Goal: Task Accomplishment & Management: Use online tool/utility

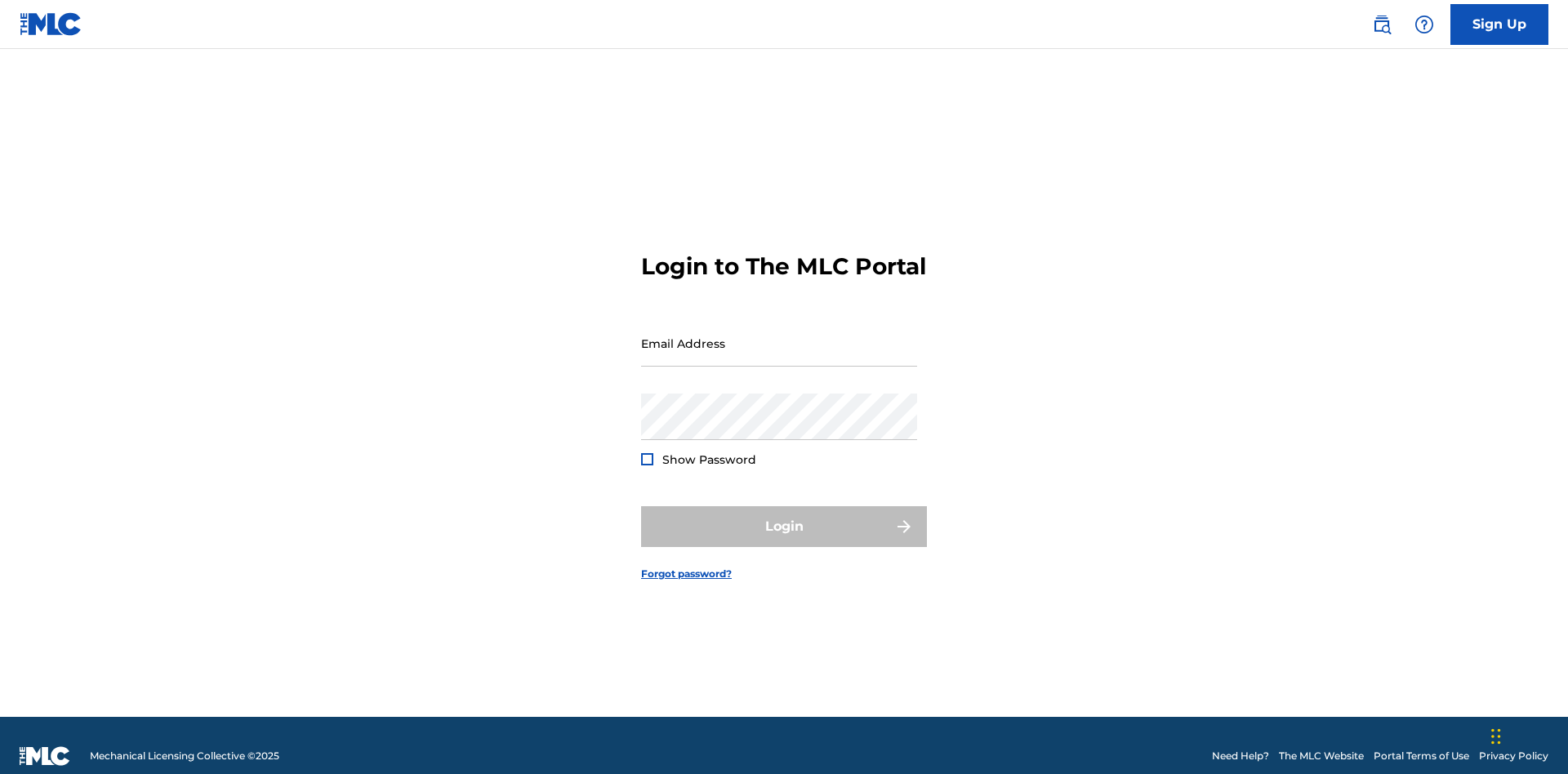
scroll to position [22, 0]
click at [779, 335] on input "Email Address" at bounding box center [778, 344] width 276 height 46
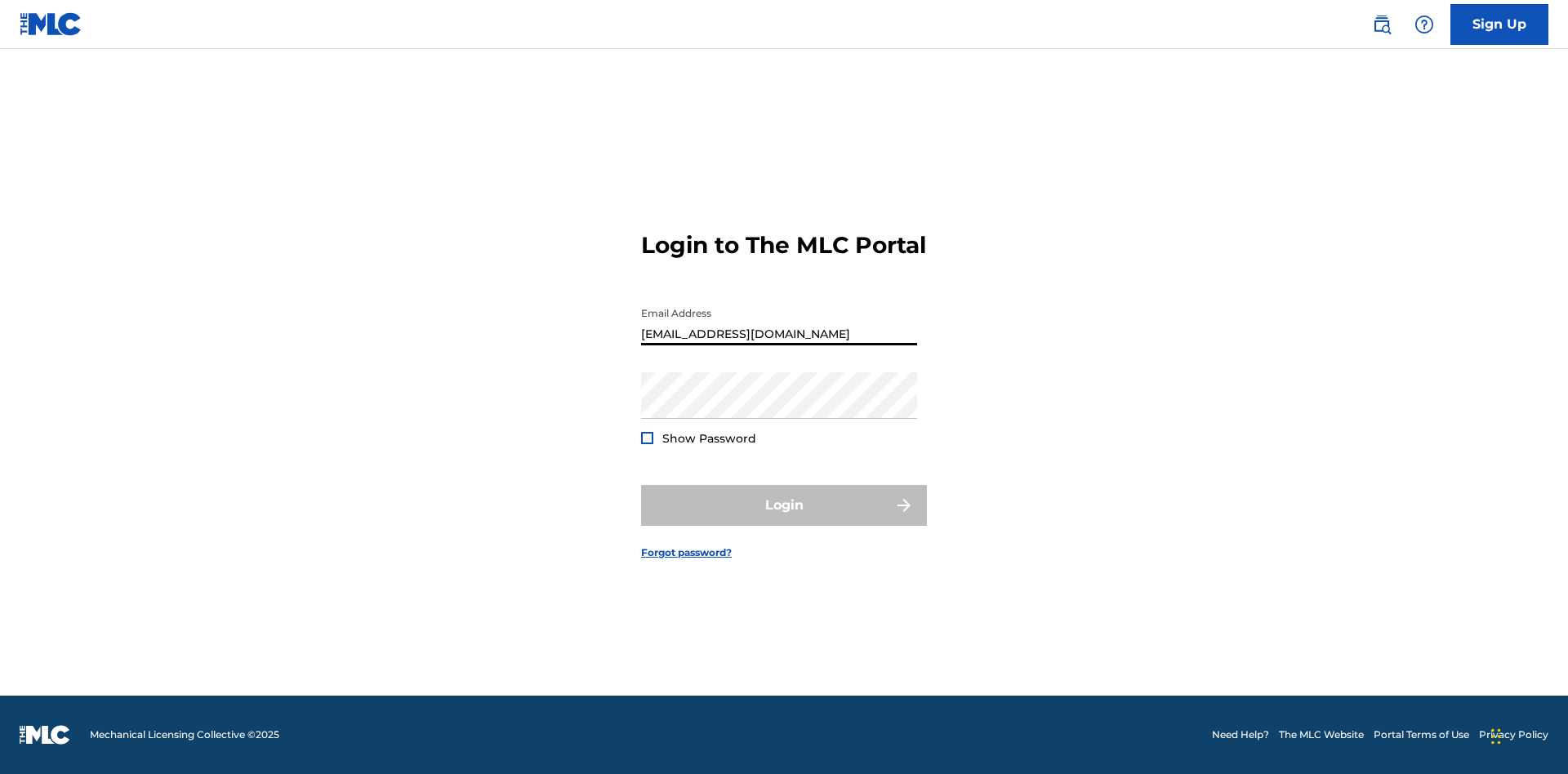
type input "[EMAIL_ADDRESS][DOMAIN_NAME]"
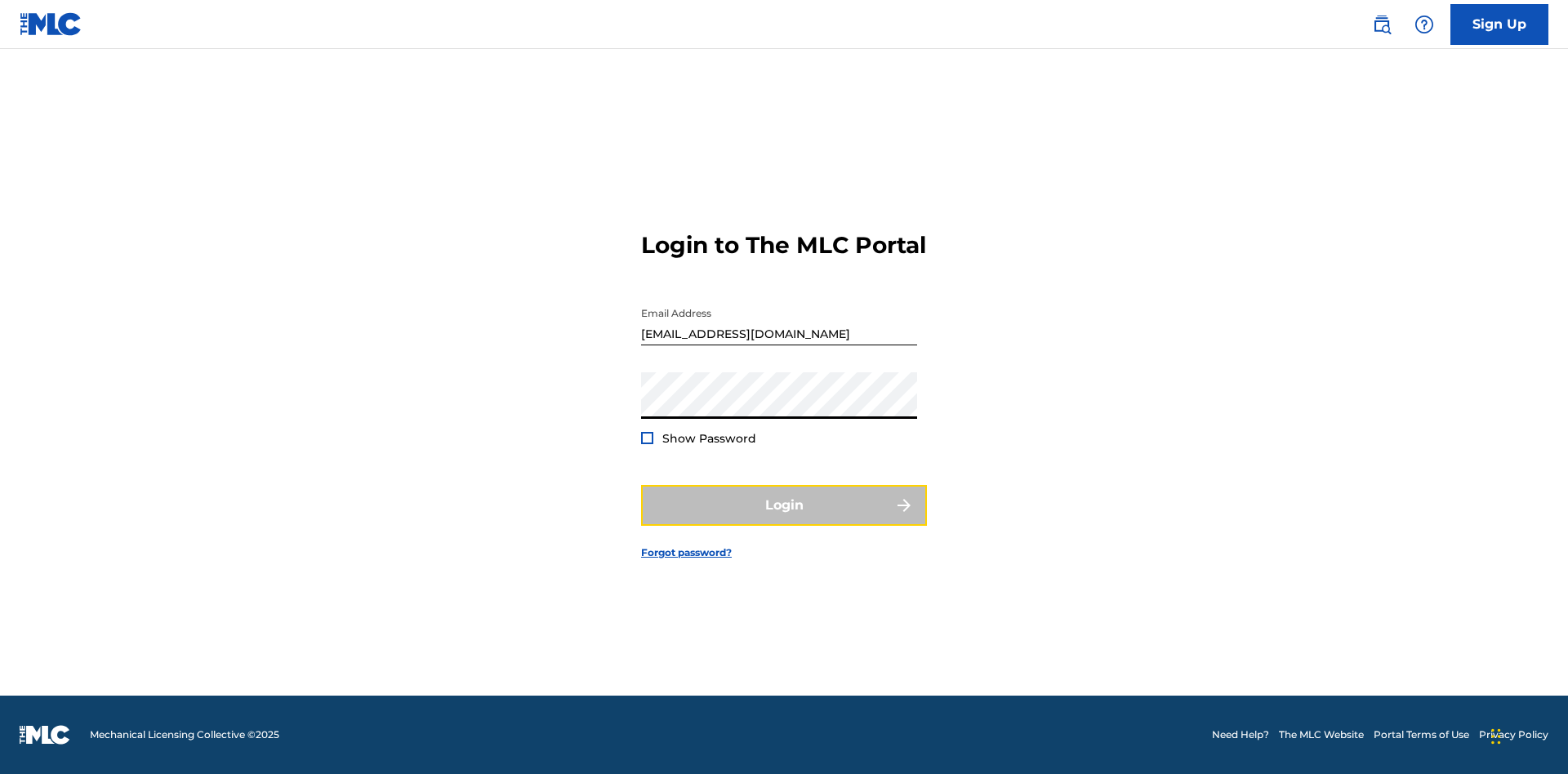
click at [784, 519] on button "Login" at bounding box center [783, 505] width 286 height 41
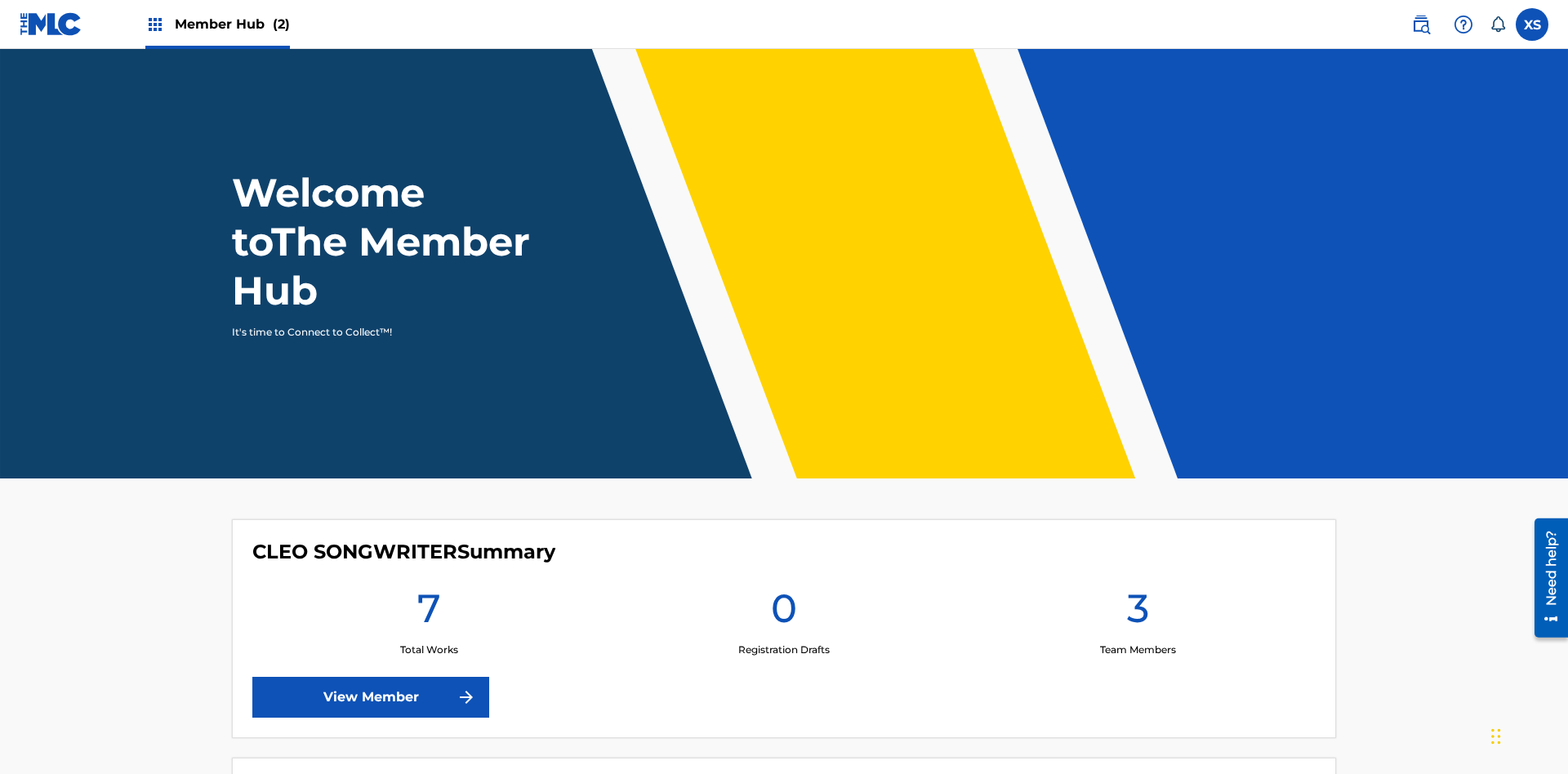
click at [231, 24] on span "Member Hub (2)" at bounding box center [232, 24] width 115 height 19
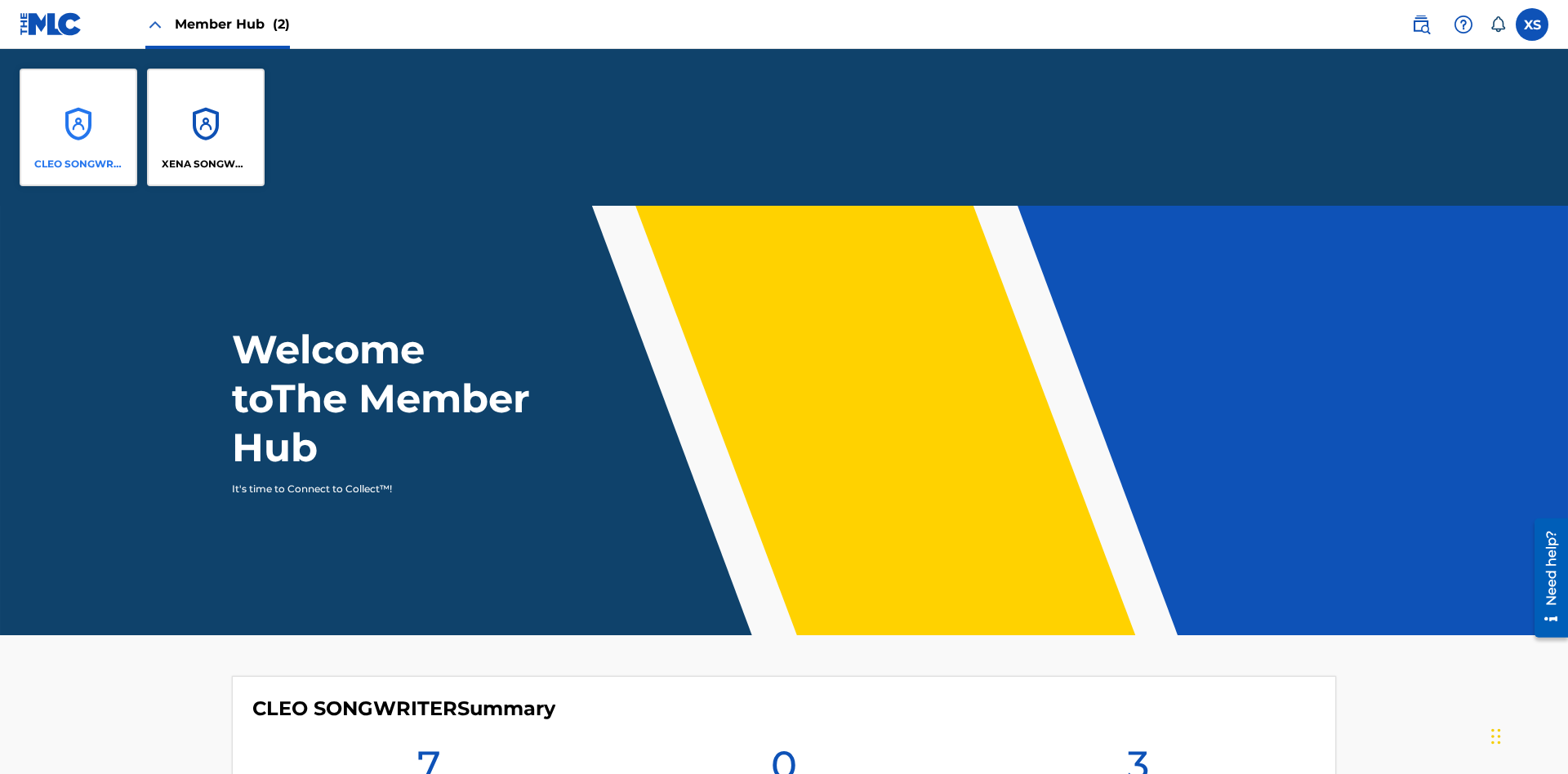
click at [79, 164] on p "CLEO SONGWRITER" at bounding box center [79, 164] width 89 height 15
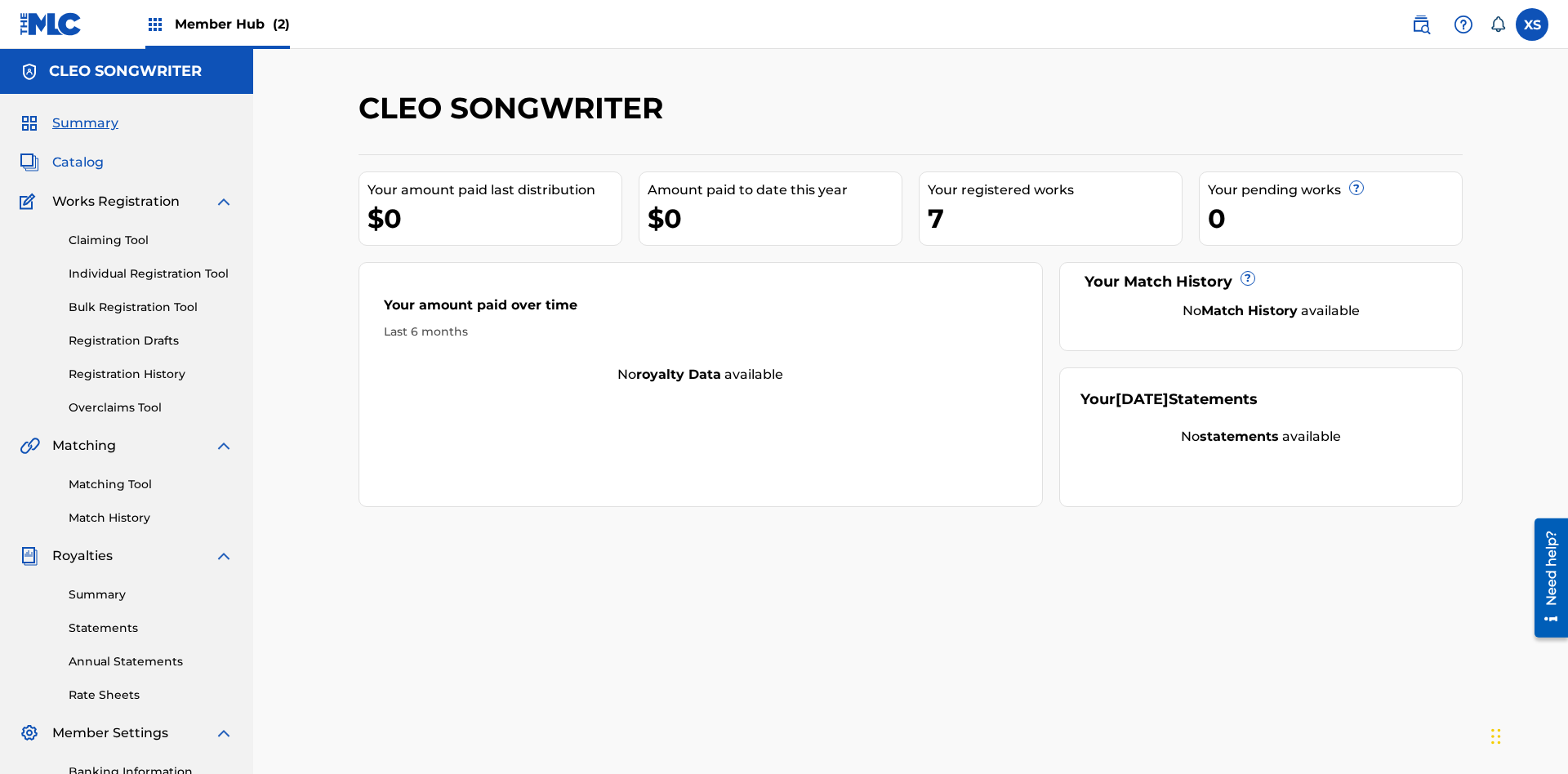
click at [78, 152] on span "Catalog" at bounding box center [78, 162] width 51 height 20
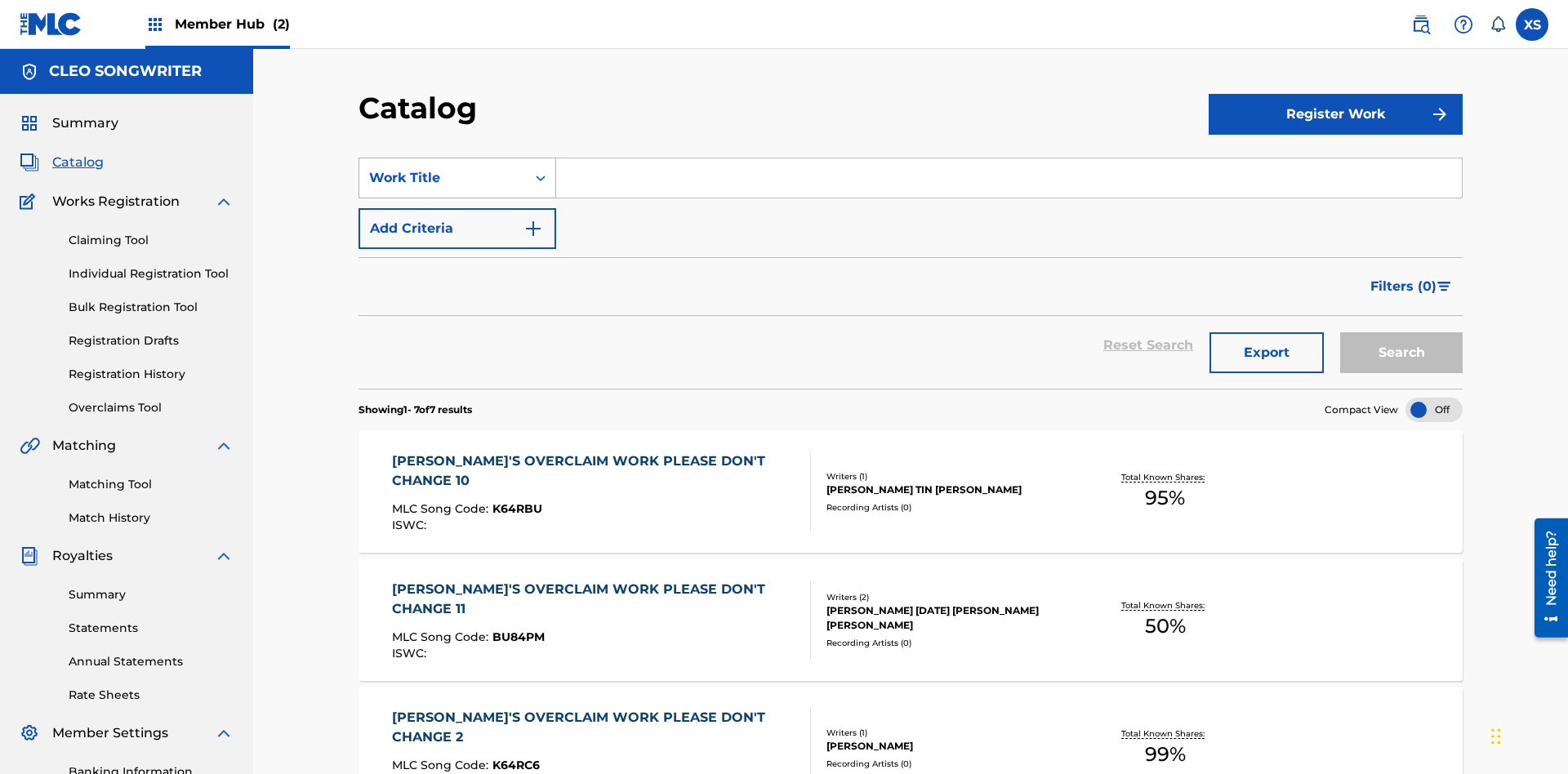
click at [443, 168] on div "Work Title" at bounding box center [443, 178] width 147 height 20
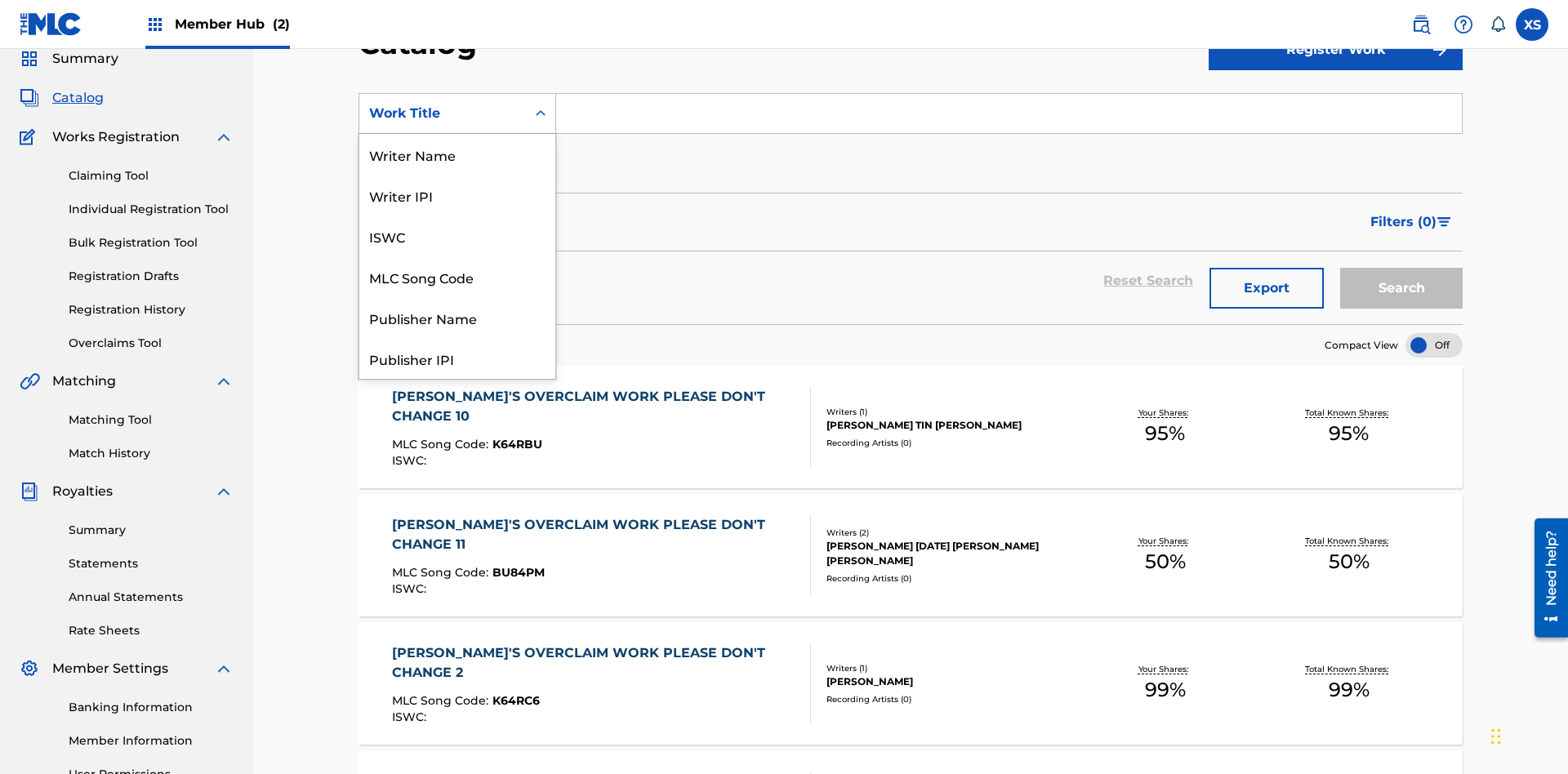
scroll to position [245, 0]
click at [457, 358] on div "Work Title" at bounding box center [457, 358] width 196 height 41
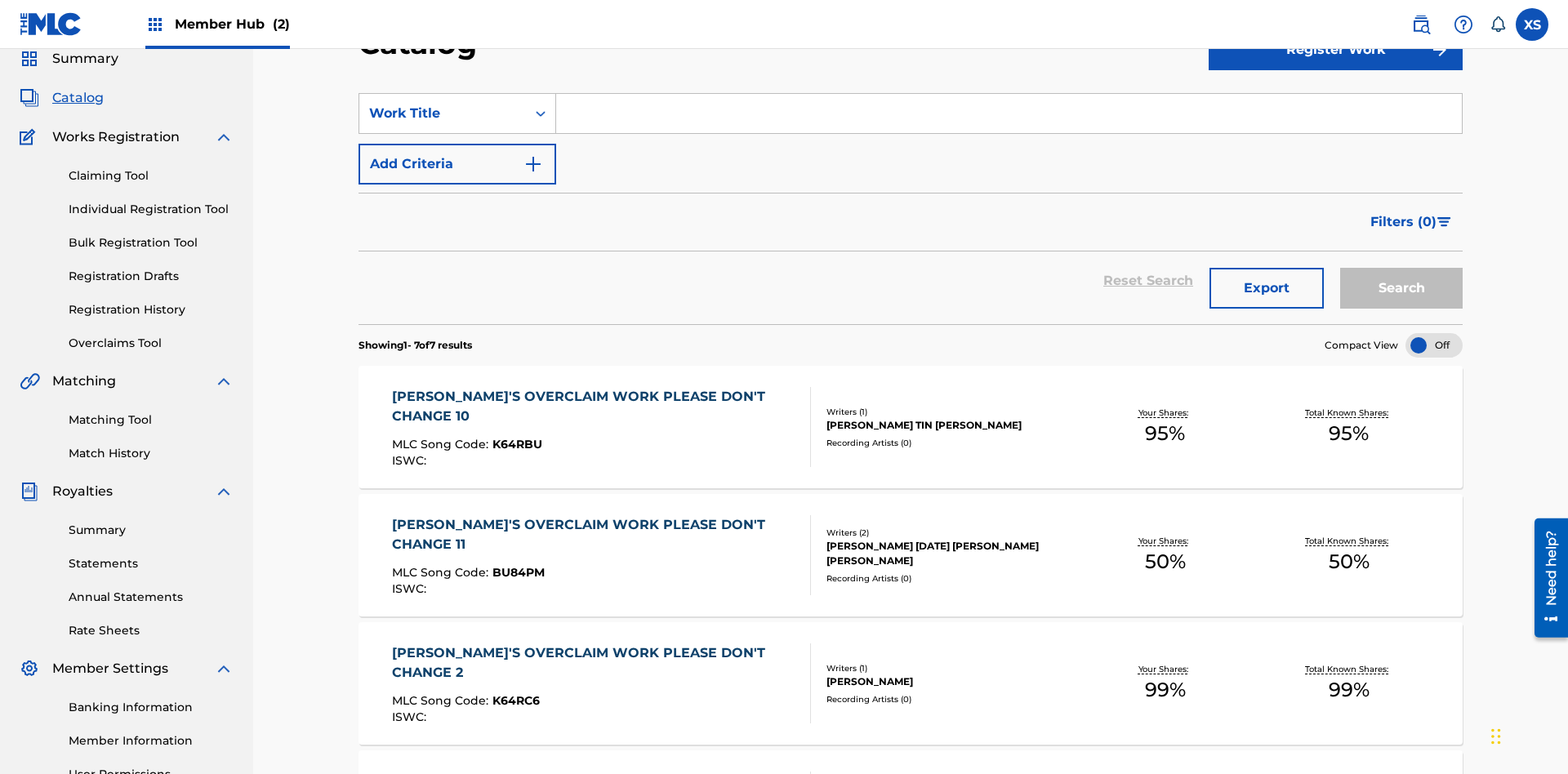
click at [1008, 118] on input "Search Form" at bounding box center [1009, 113] width 906 height 39
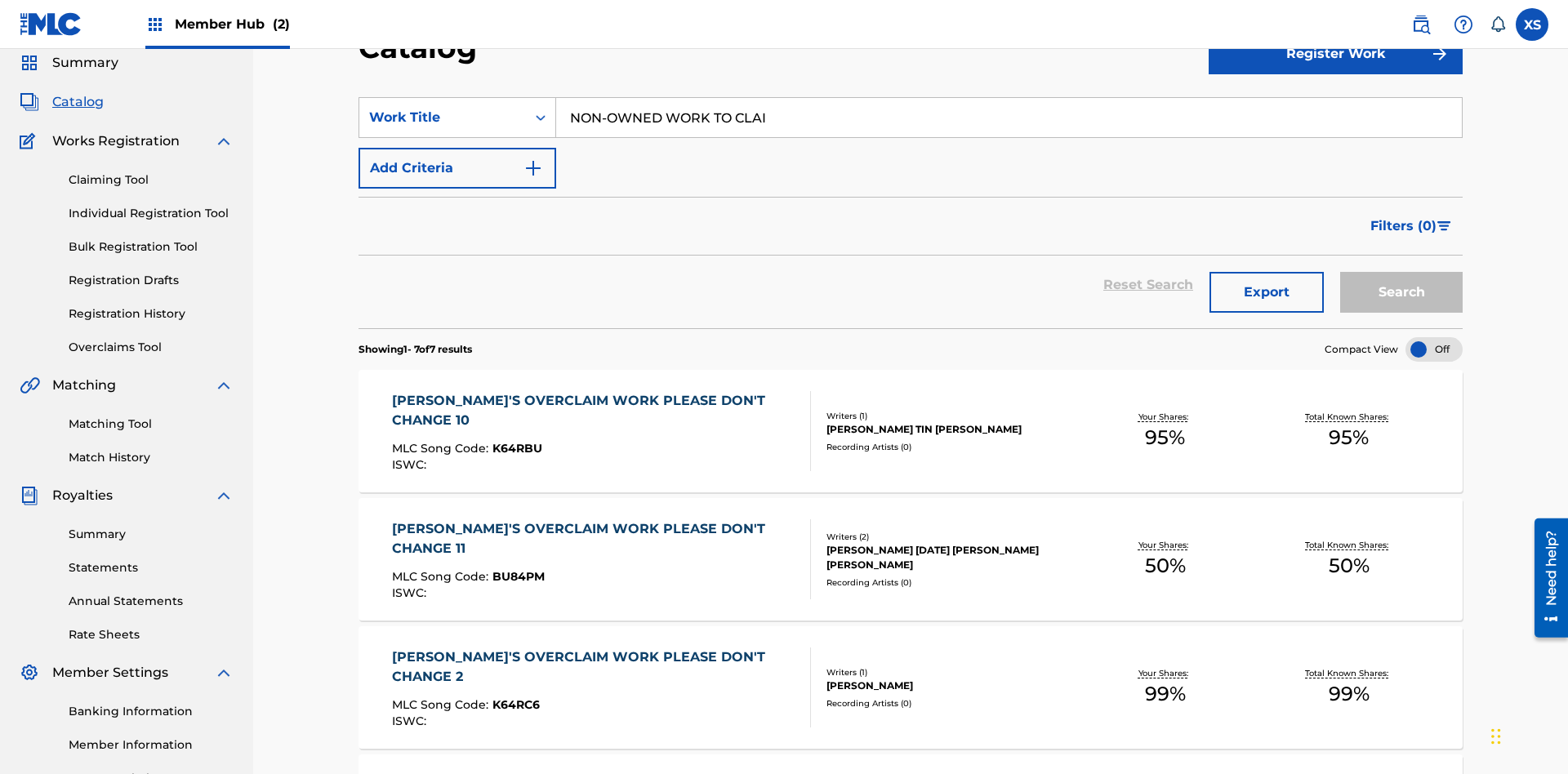
type input "NON-OWNED WORK TO CLAIM"
